Goal: Task Accomplishment & Management: Manage account settings

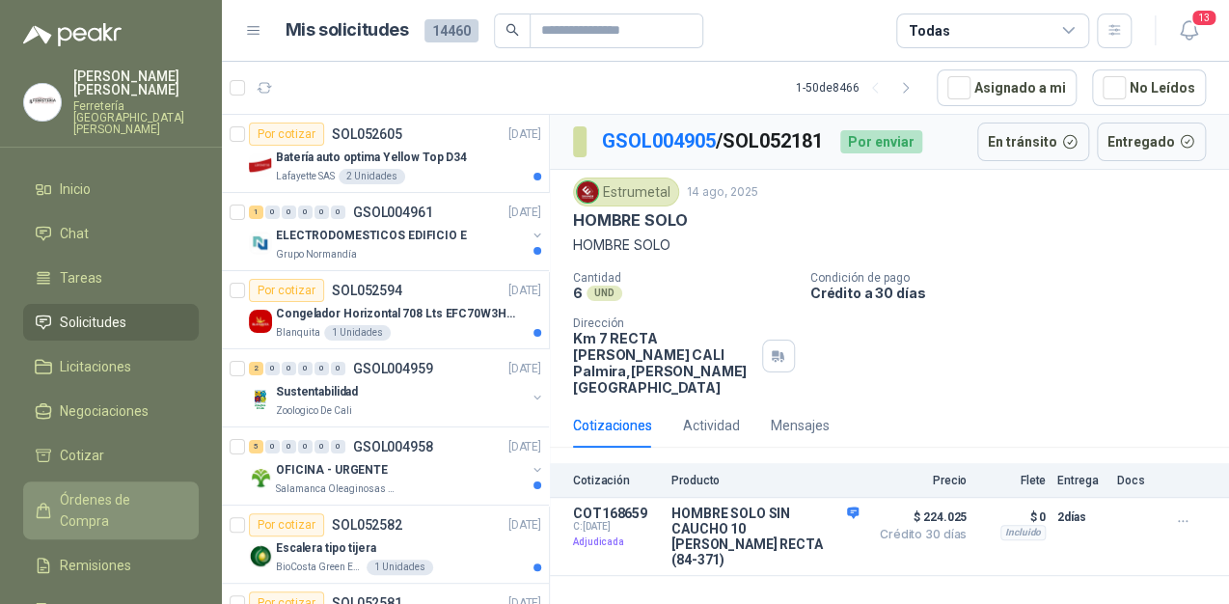
click at [131, 481] on link "Órdenes de Compra" at bounding box center [111, 510] width 176 height 58
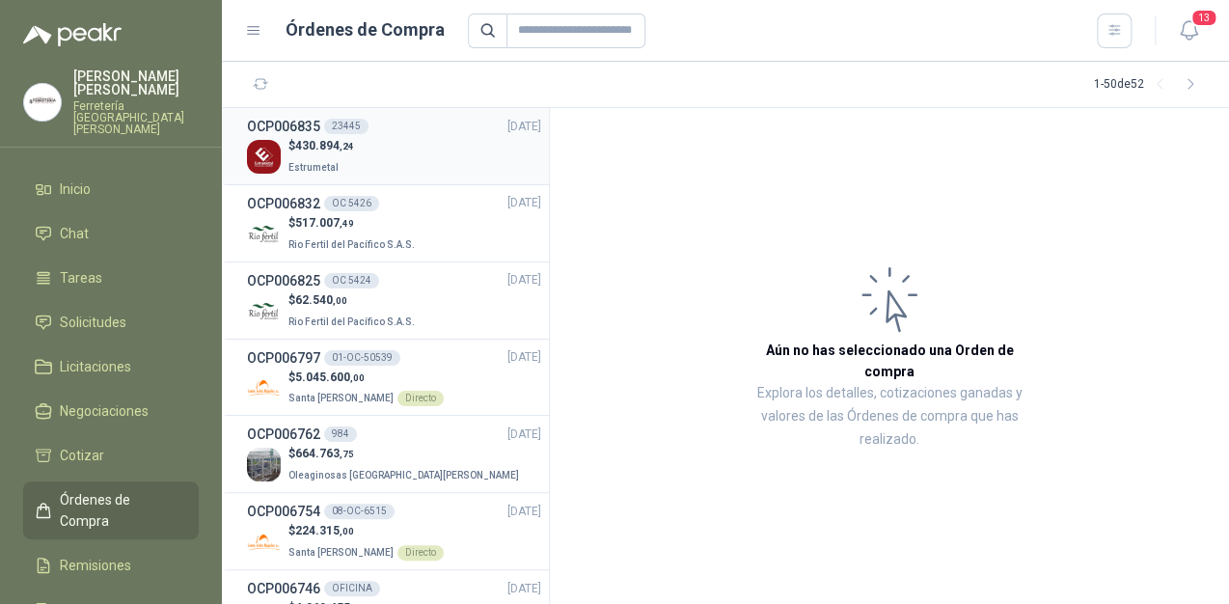
click at [305, 155] on p "Estrumetal" at bounding box center [321, 165] width 66 height 21
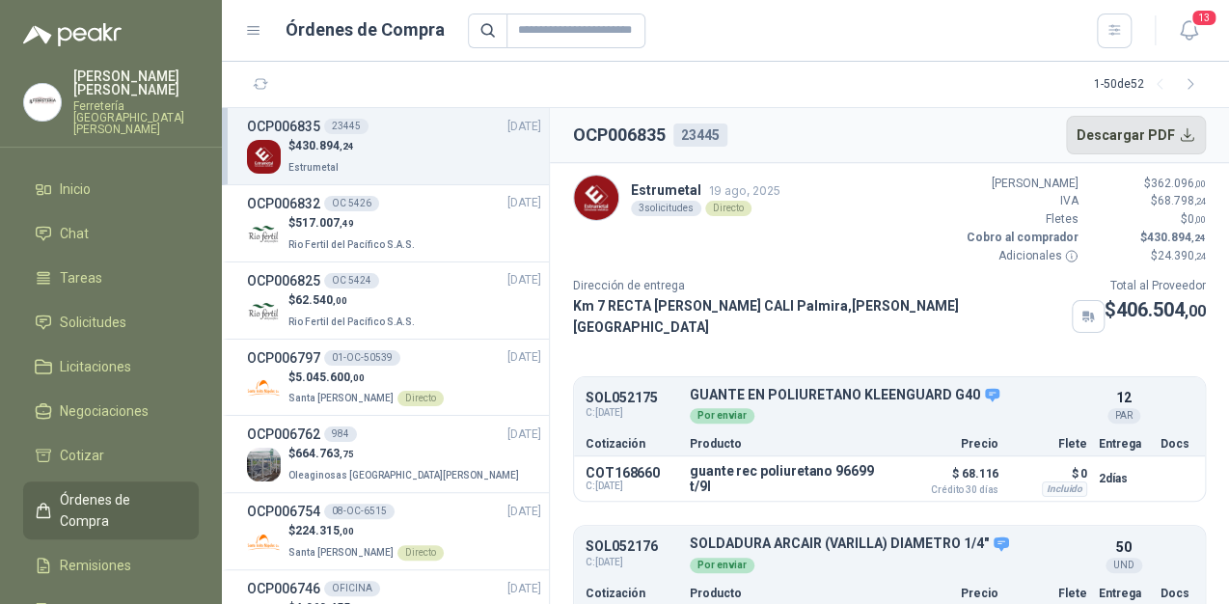
click at [1183, 140] on button "Descargar PDF" at bounding box center [1136, 135] width 141 height 39
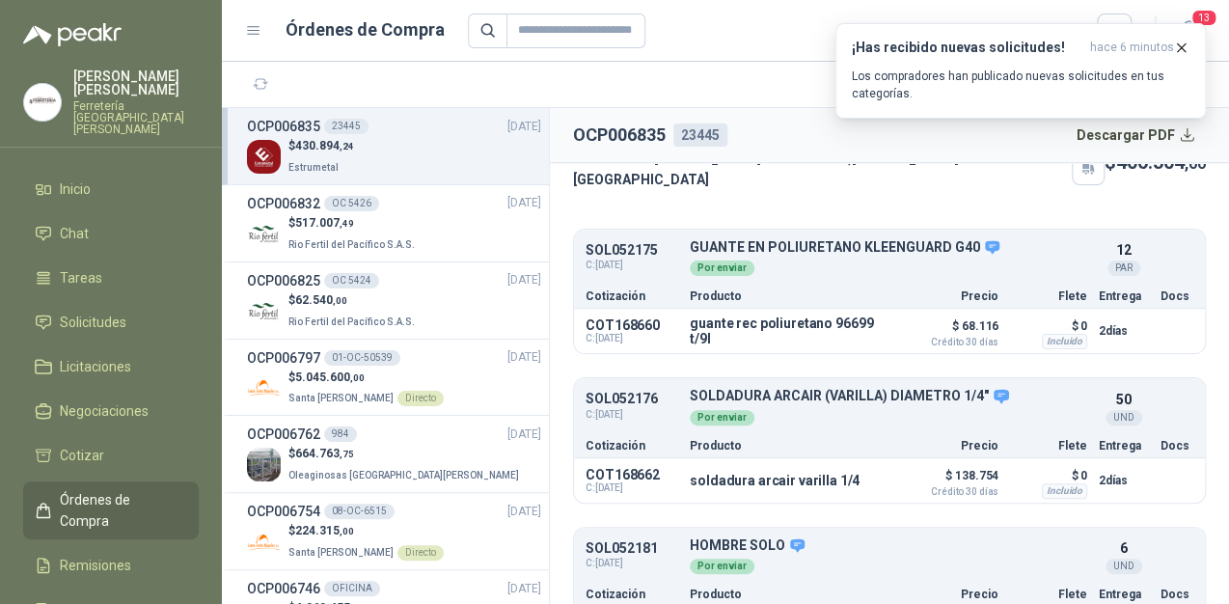
scroll to position [154, 0]
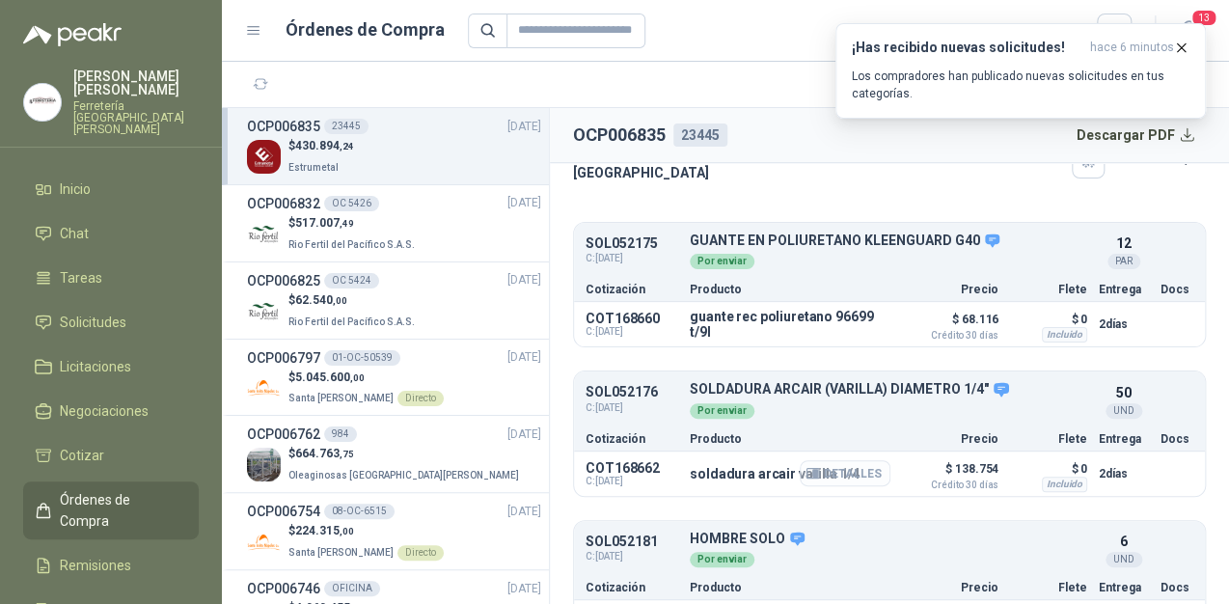
click at [811, 460] on button "Detalles" at bounding box center [844, 473] width 91 height 26
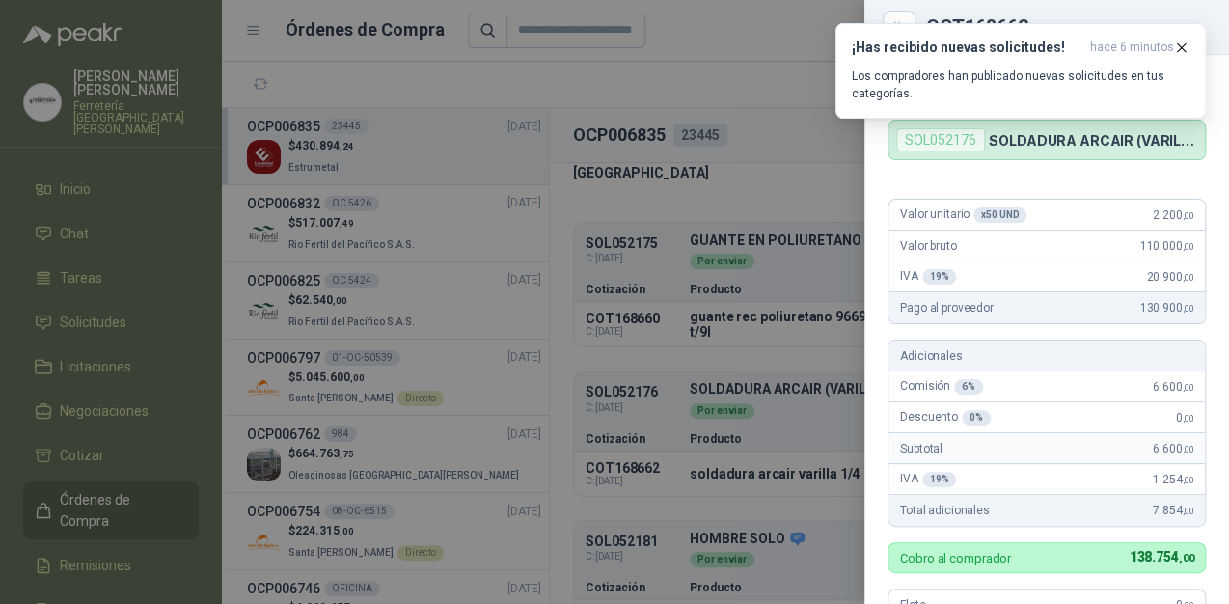
scroll to position [0, 0]
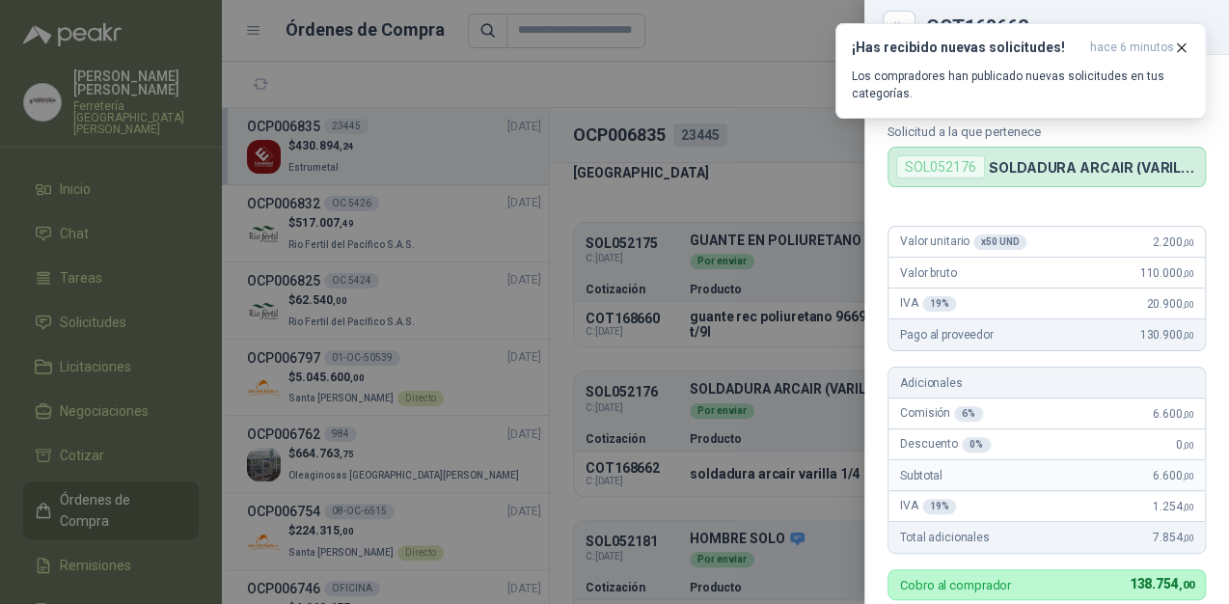
click at [766, 181] on div at bounding box center [614, 302] width 1229 height 604
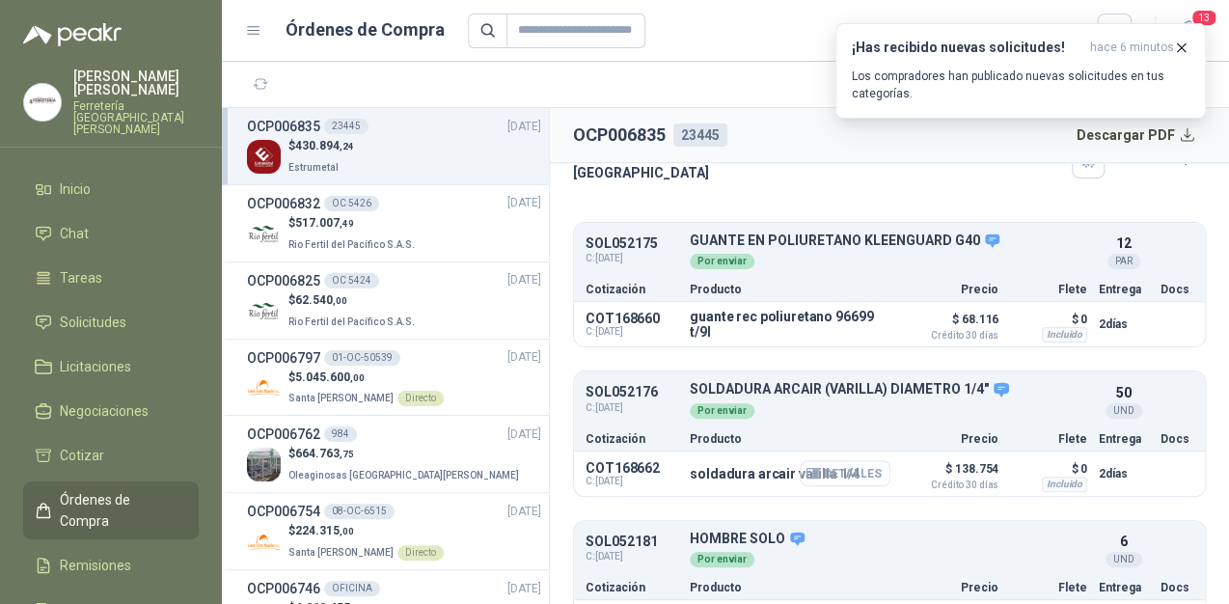
scroll to position [211, 0]
